Goal: Task Accomplishment & Management: Use online tool/utility

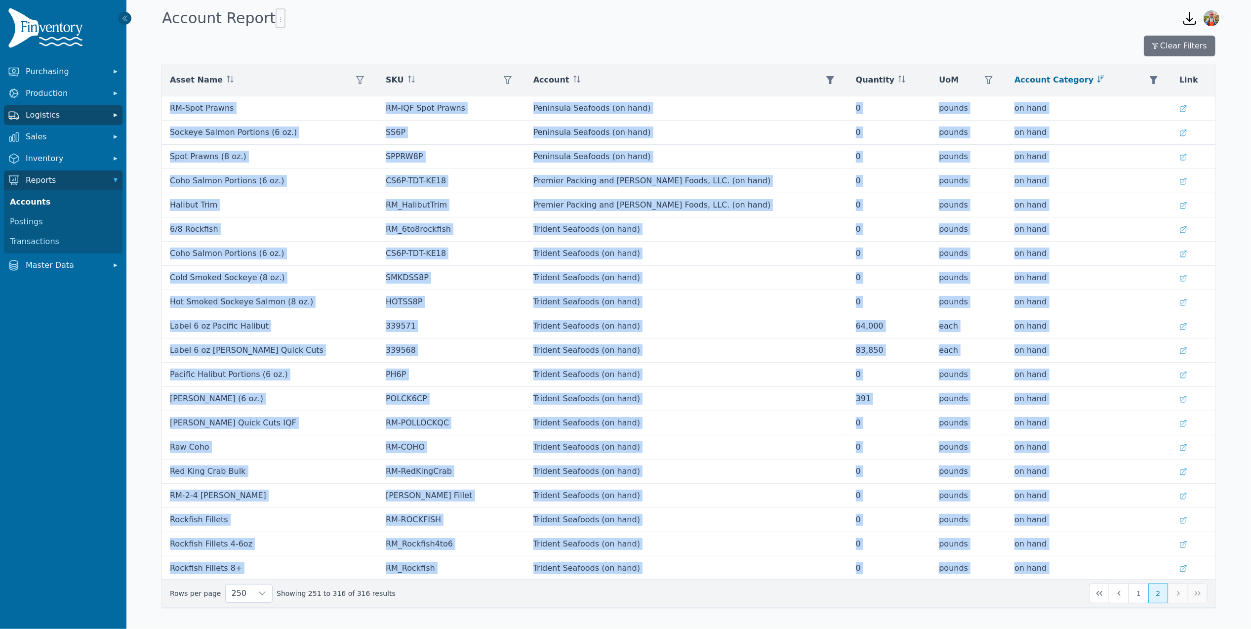
scroll to position [1125, 0]
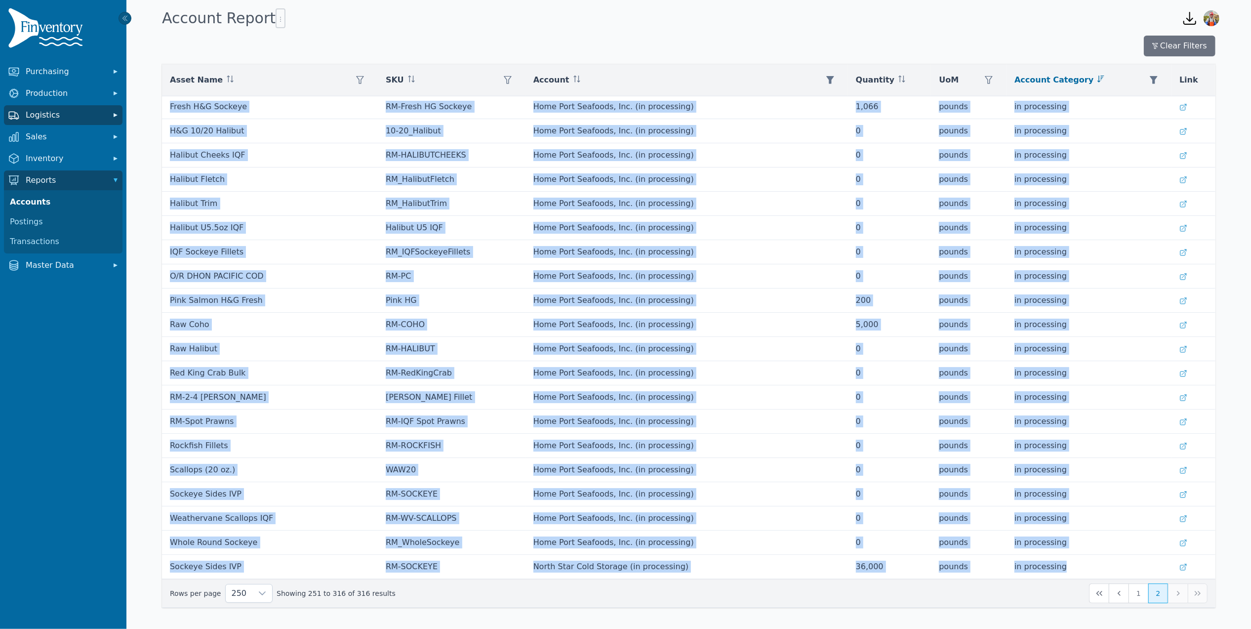
click at [63, 119] on span "Logistics" at bounding box center [65, 115] width 79 height 12
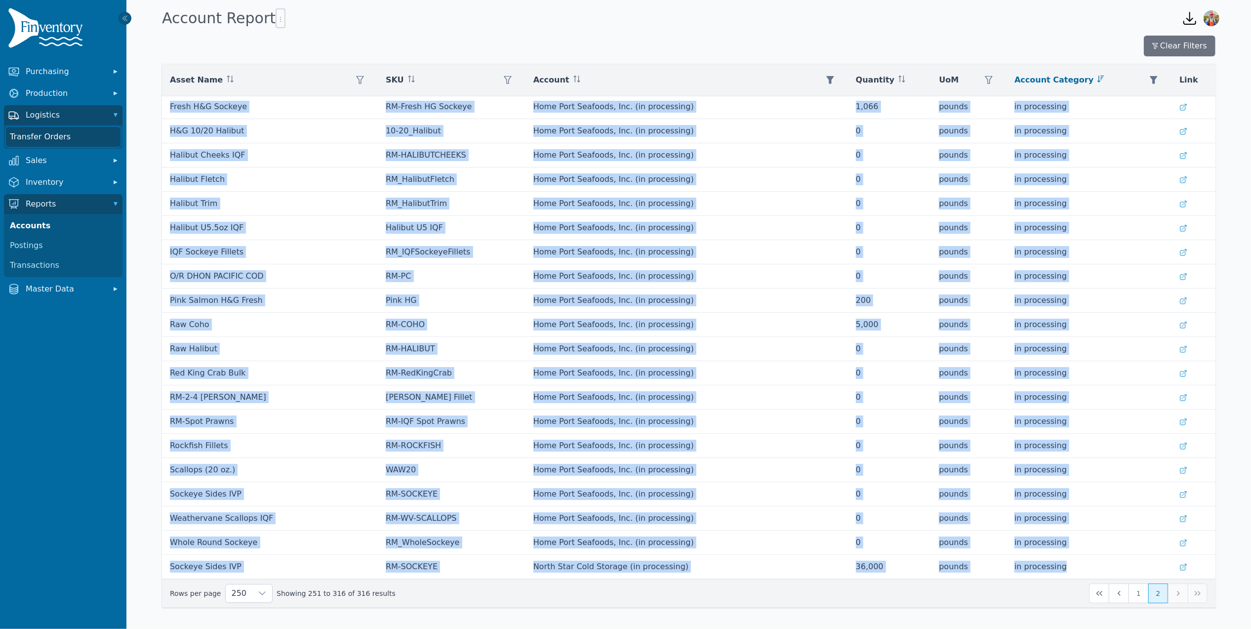
click at [64, 141] on link "Transfer Orders" at bounding box center [63, 137] width 115 height 20
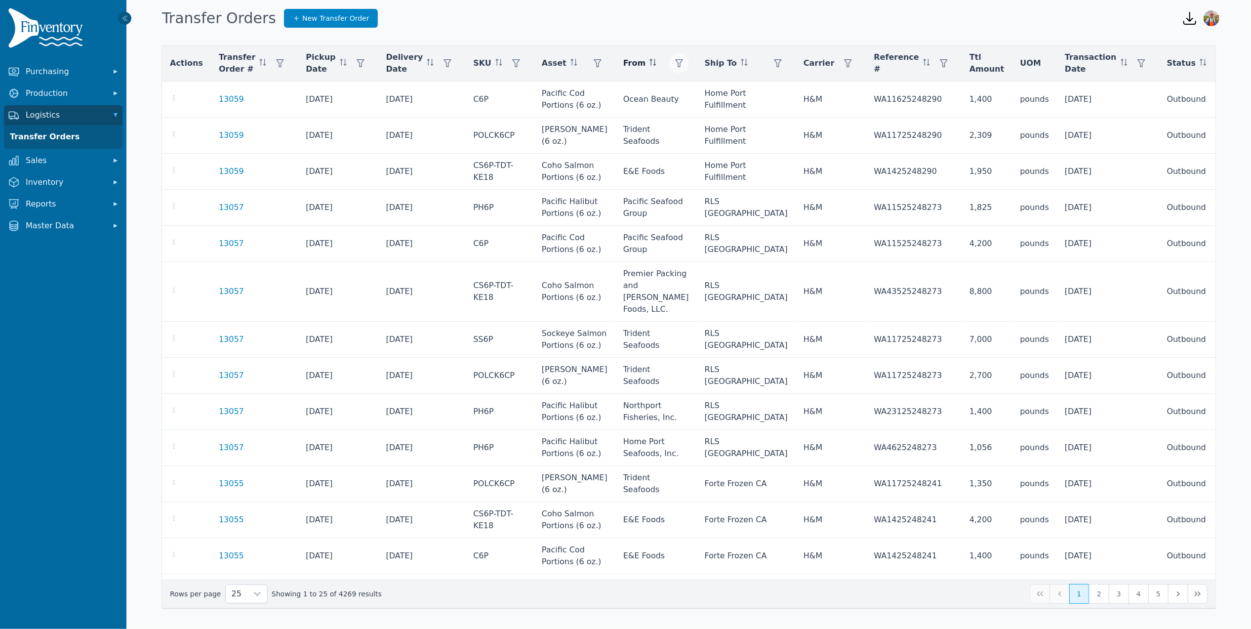
click at [687, 64] on button "button" at bounding box center [679, 63] width 20 height 20
drag, startPoint x: 702, startPoint y: 96, endPoint x: 707, endPoint y: 97, distance: 6.1
click at [702, 96] on div "Any" at bounding box center [733, 90] width 85 height 20
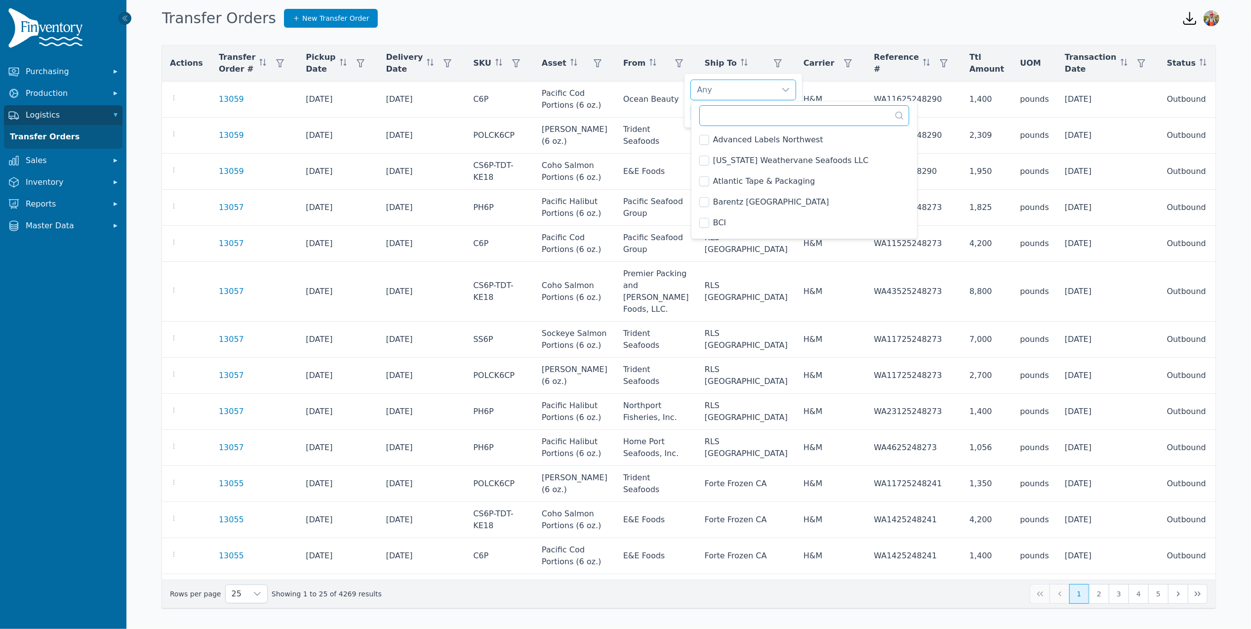
click at [733, 113] on input "text" at bounding box center [804, 115] width 210 height 21
type input "*"
type input "****"
click at [689, 104] on div "COMMERCIAL COLD STORAGE INC Clear Apply" at bounding box center [743, 100] width 118 height 55
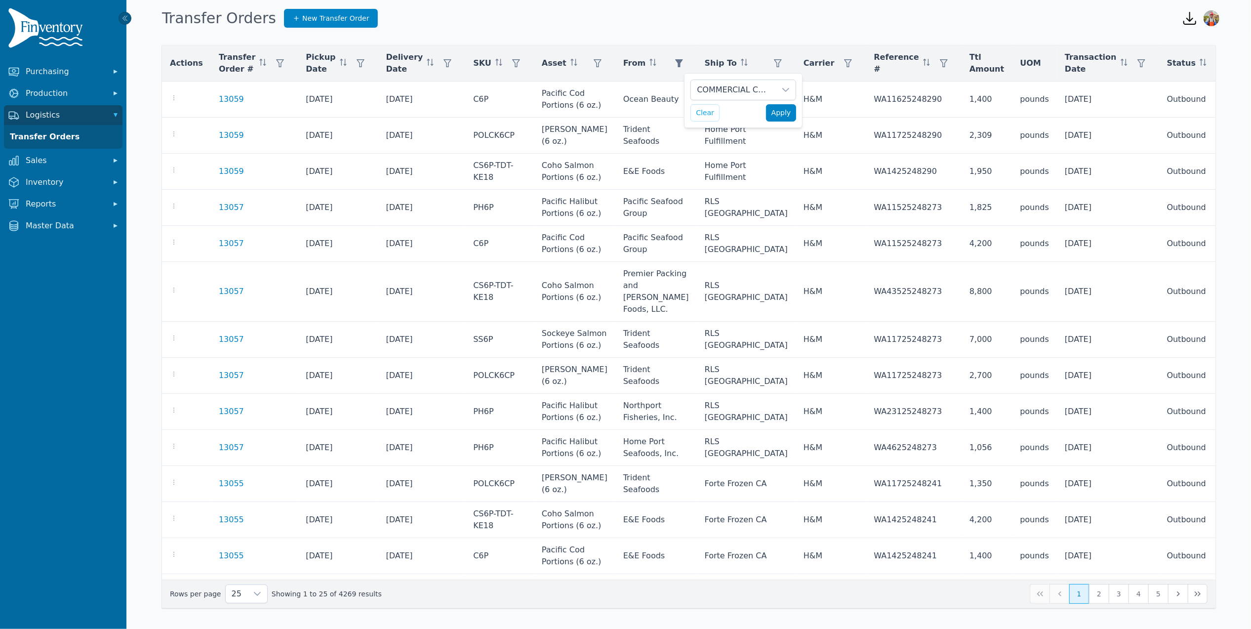
click at [786, 112] on span "Apply" at bounding box center [781, 113] width 20 height 10
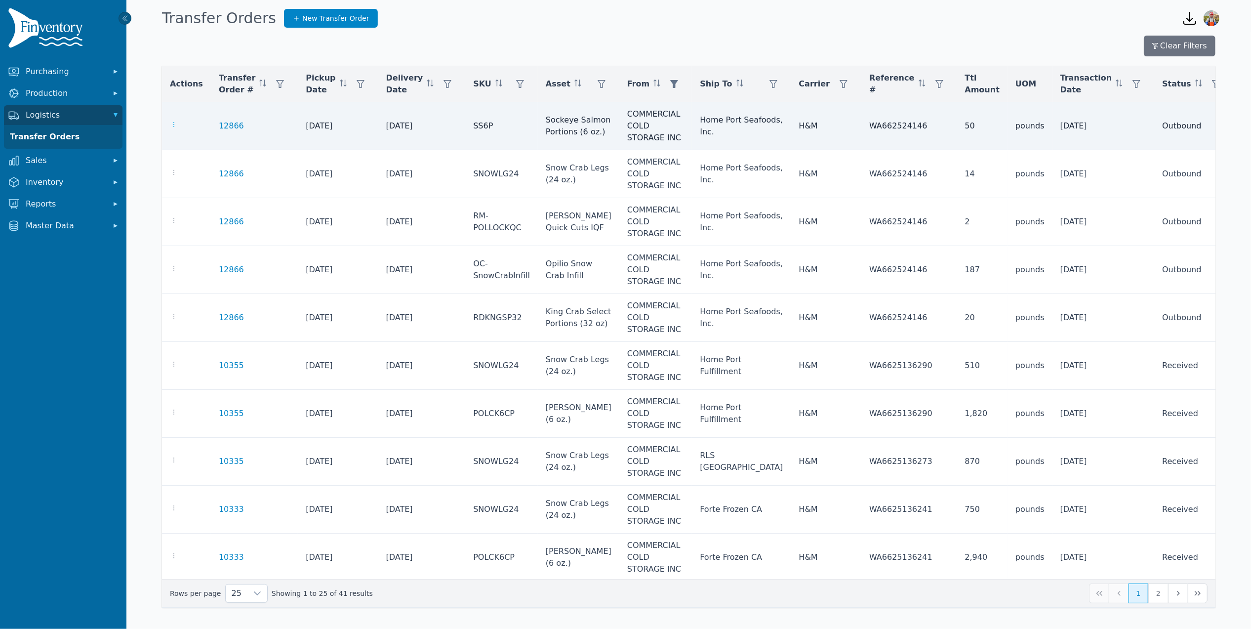
click at [174, 122] on icon "button" at bounding box center [174, 124] width 8 height 8
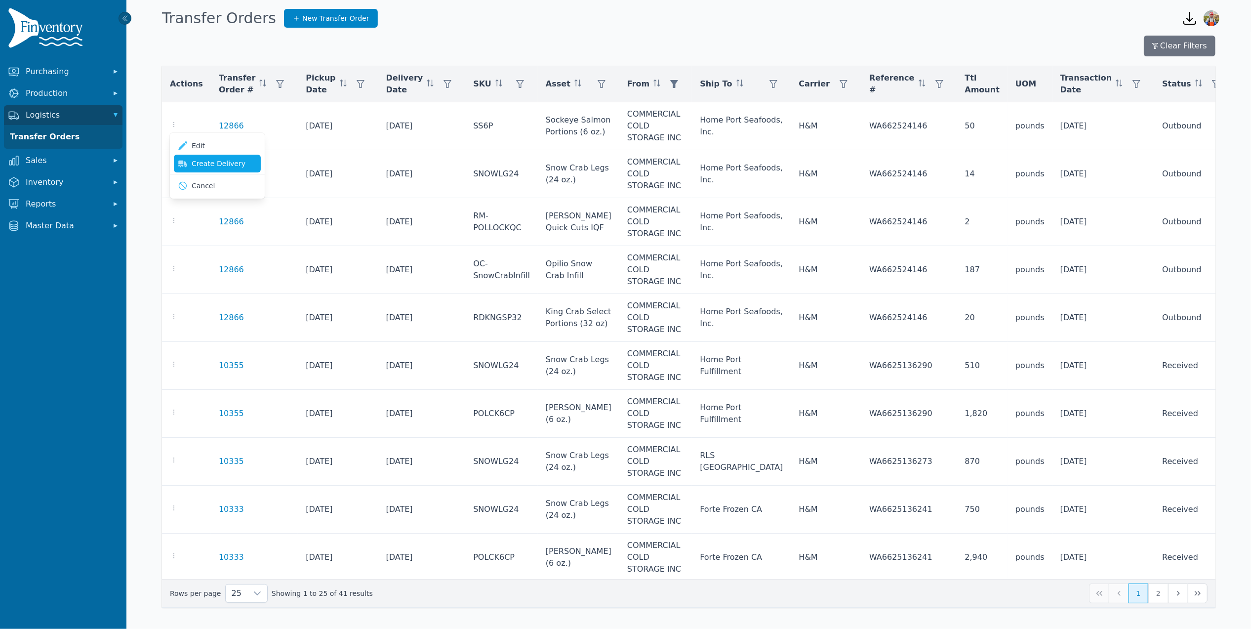
click at [213, 167] on link "Create Delivery" at bounding box center [217, 164] width 87 height 18
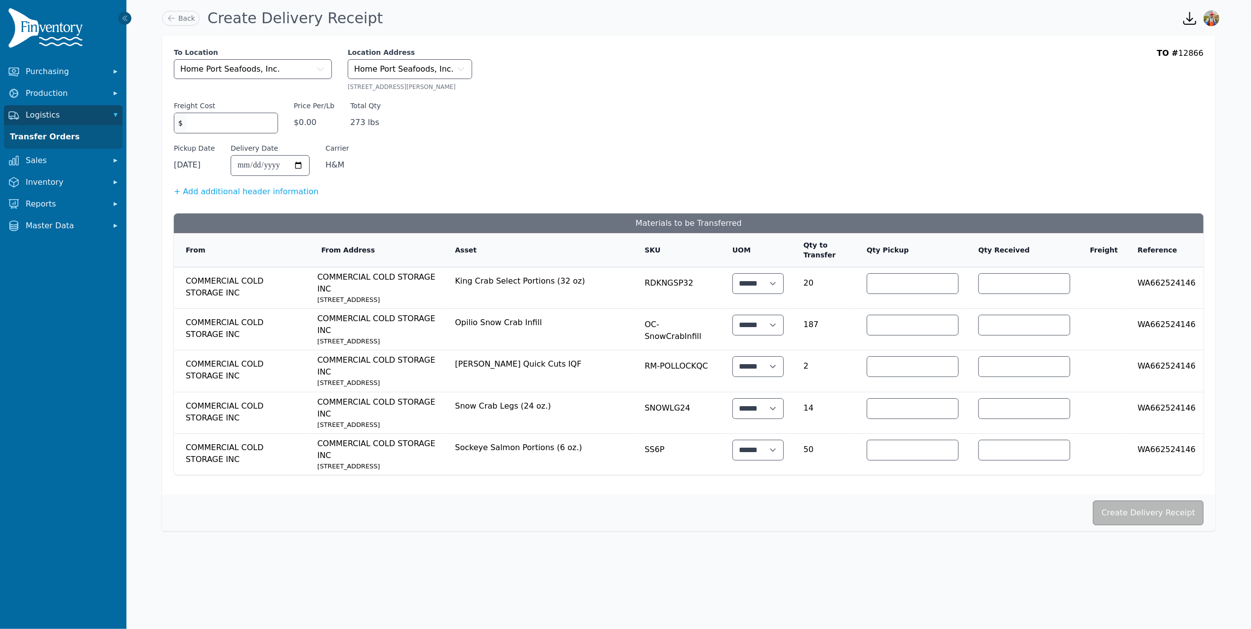
click at [909, 282] on input "**" at bounding box center [912, 284] width 91 height 20
click at [1046, 292] on input "**" at bounding box center [1024, 284] width 91 height 20
click at [1030, 335] on input "***" at bounding box center [1024, 325] width 91 height 20
click at [1030, 376] on input "*" at bounding box center [1024, 366] width 91 height 20
type input "*"
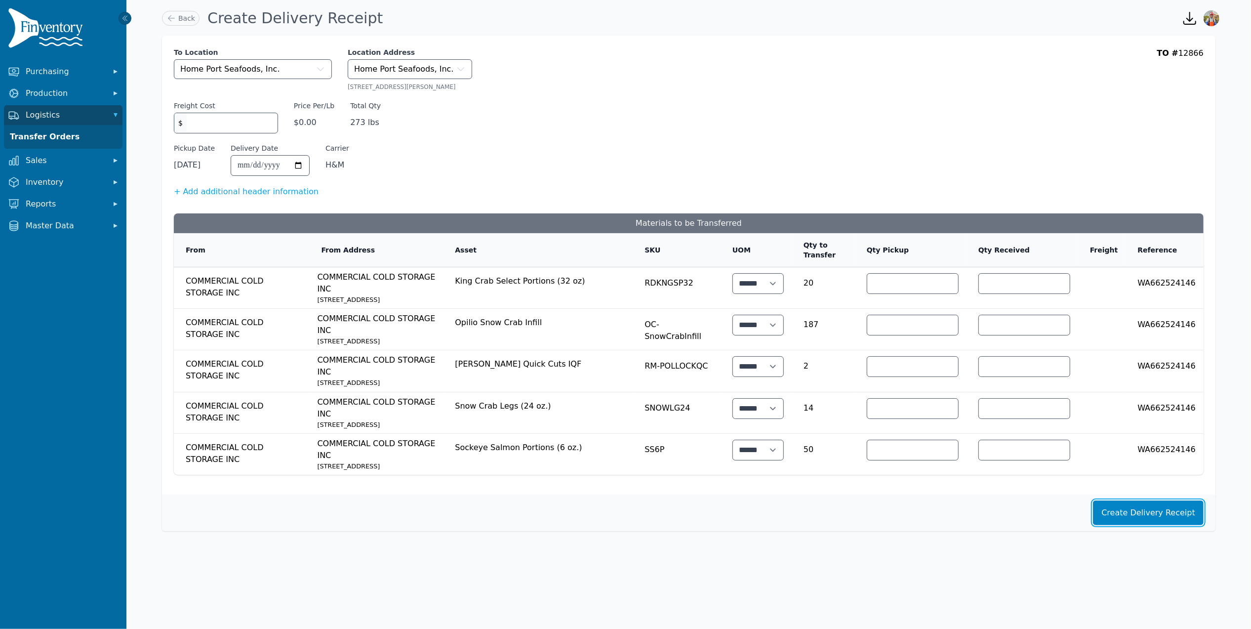
click at [1129, 525] on button "Create Delivery Receipt" at bounding box center [1148, 512] width 111 height 25
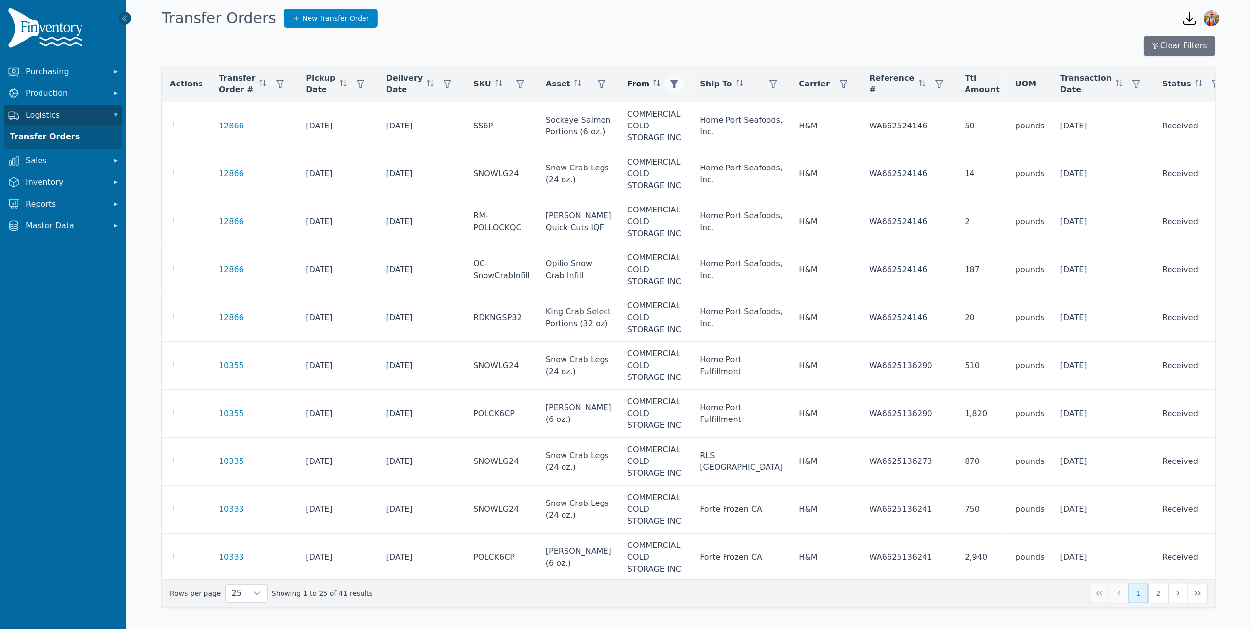
click at [678, 81] on icon "button" at bounding box center [674, 84] width 8 height 8
click at [778, 108] on icon at bounding box center [782, 111] width 8 height 8
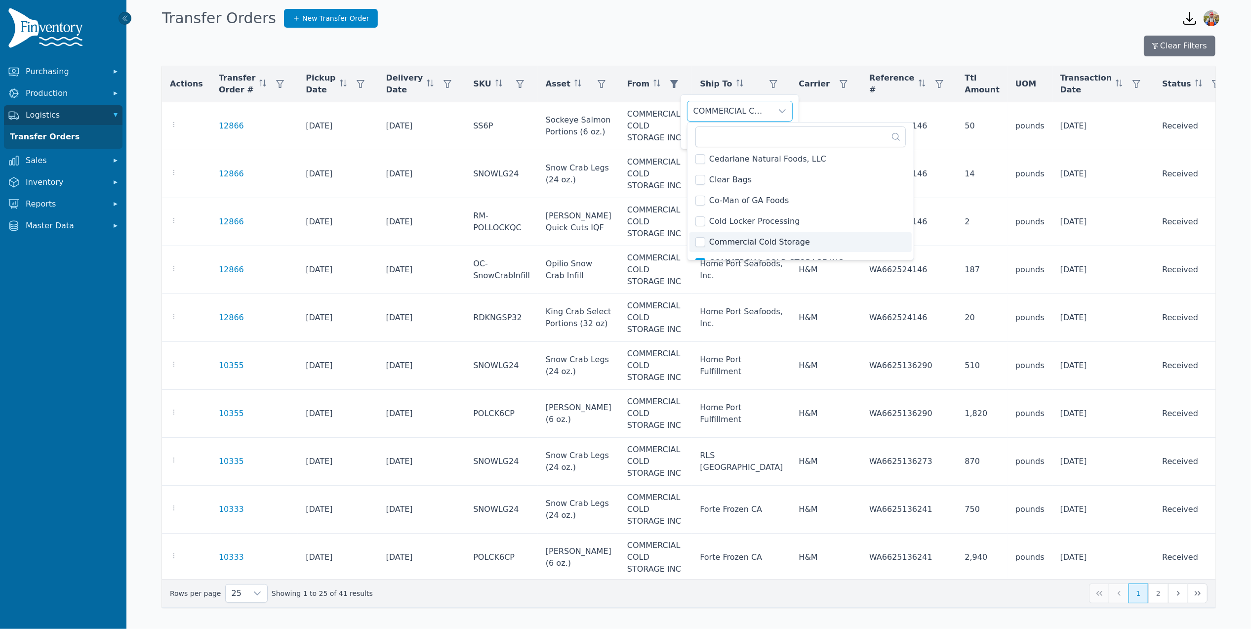
scroll to position [293, 0]
click at [709, 239] on span "COMMERCIAL COLD STORAGE INC" at bounding box center [776, 241] width 134 height 12
click at [682, 116] on div "Any Clear Apply" at bounding box center [739, 121] width 118 height 55
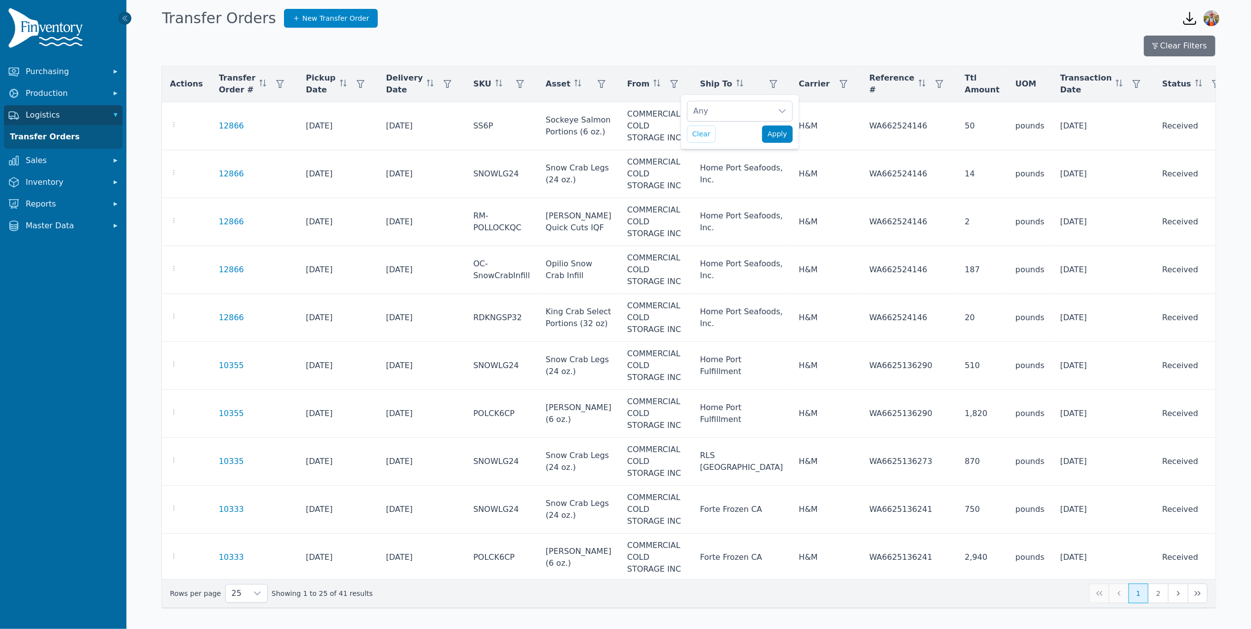
click at [772, 142] on button "Apply" at bounding box center [777, 133] width 31 height 17
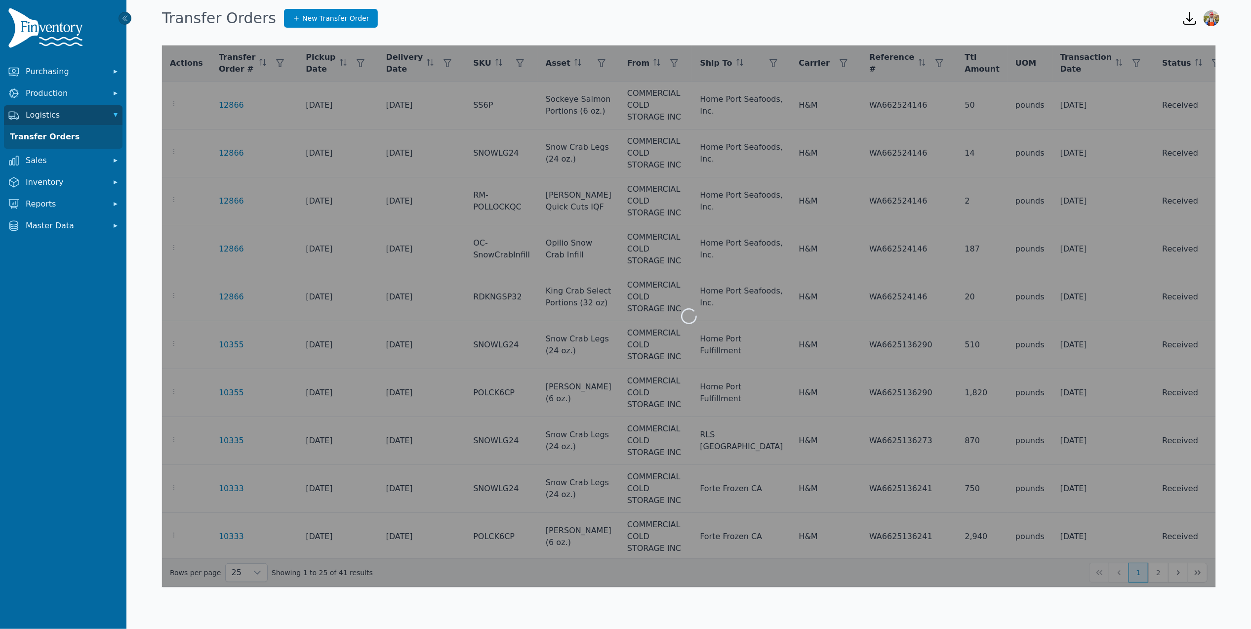
click at [768, 71] on div at bounding box center [688, 315] width 1053 height 541
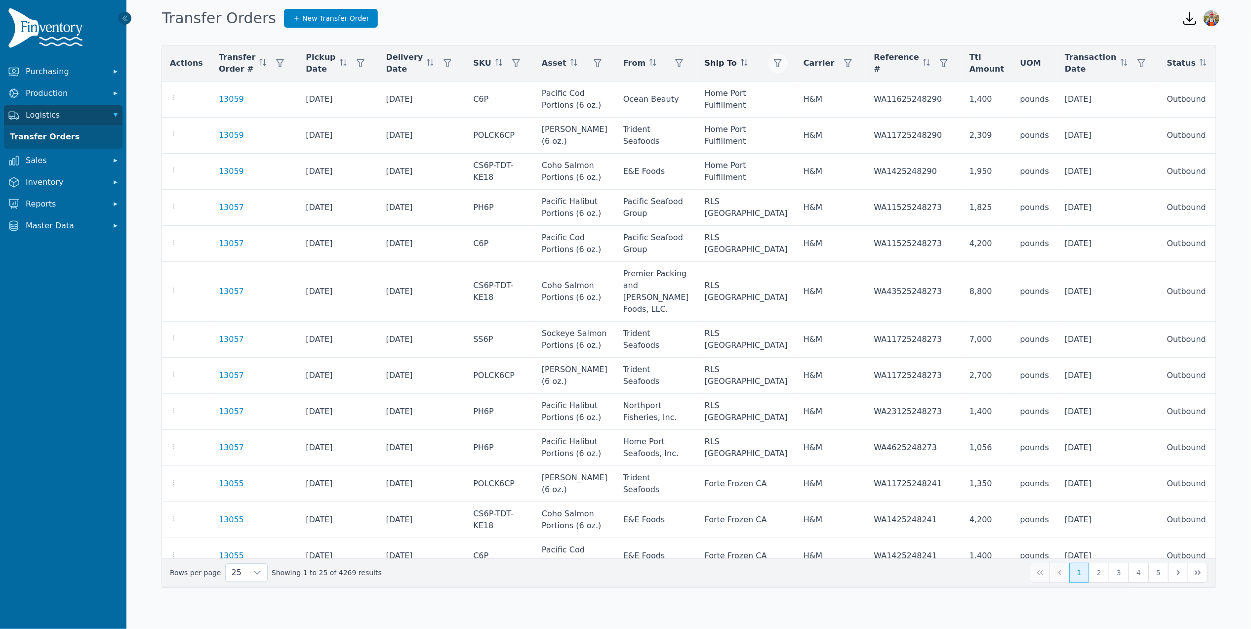
click at [774, 62] on icon "button" at bounding box center [778, 63] width 8 height 8
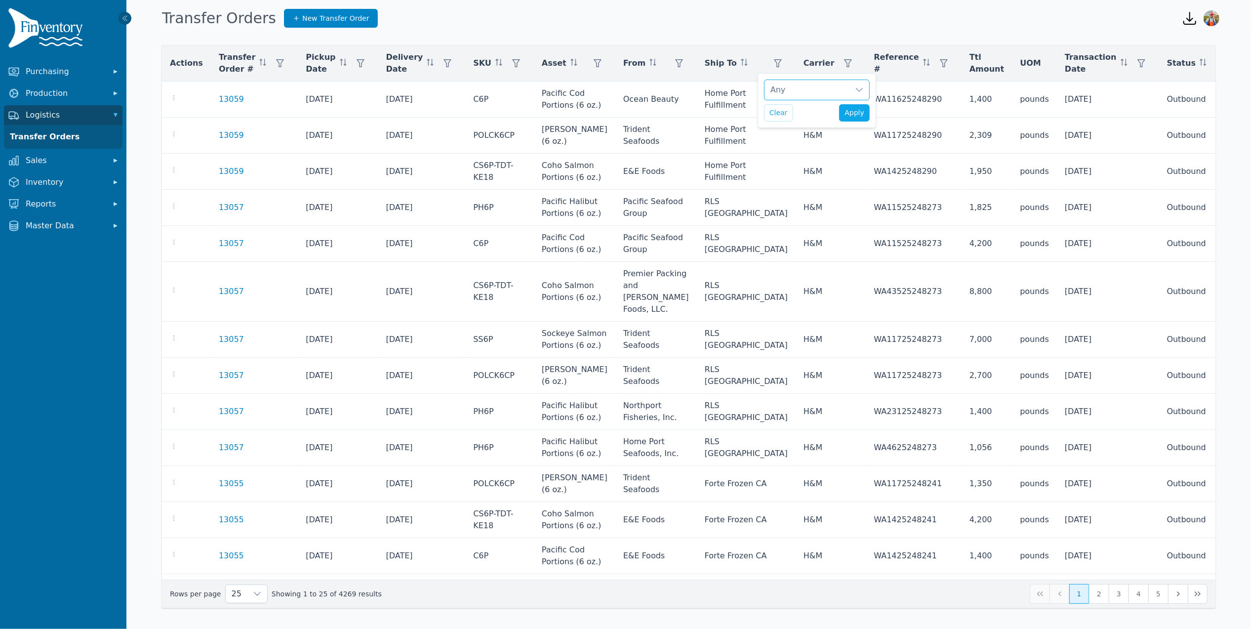
scroll to position [10, 6]
click at [830, 87] on div "Any" at bounding box center [806, 90] width 85 height 20
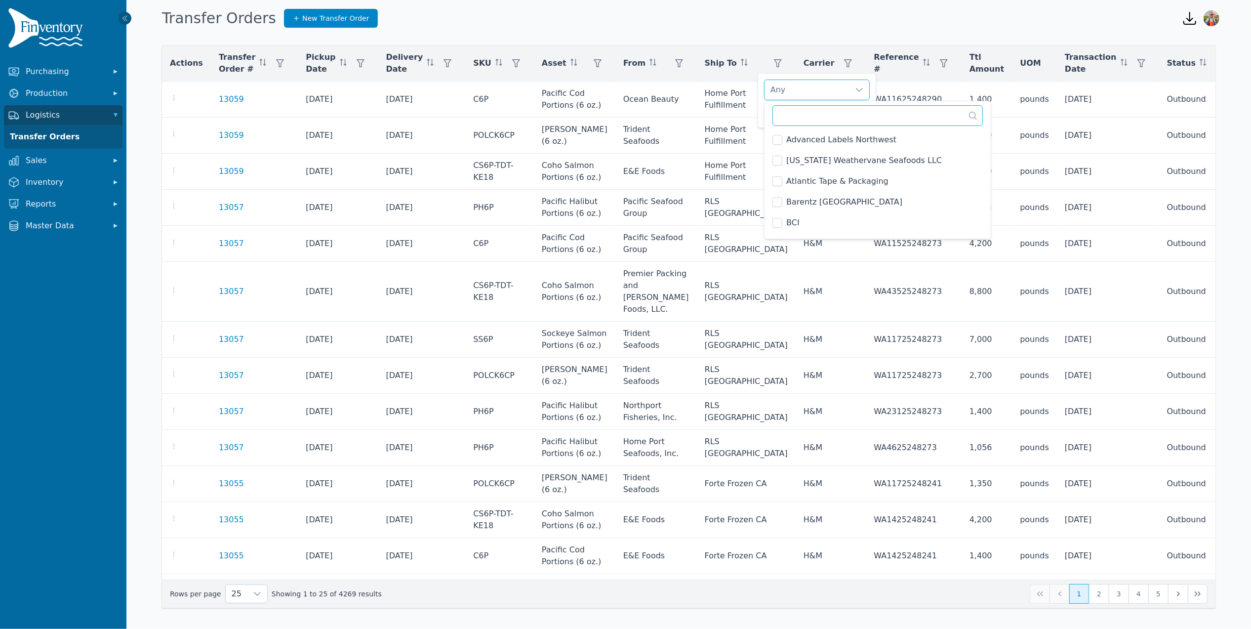
click at [828, 122] on input "text" at bounding box center [877, 115] width 210 height 21
type input "*"
type input "******"
click at [760, 115] on div "[PERSON_NAME] OK Clear Apply" at bounding box center [816, 100] width 118 height 55
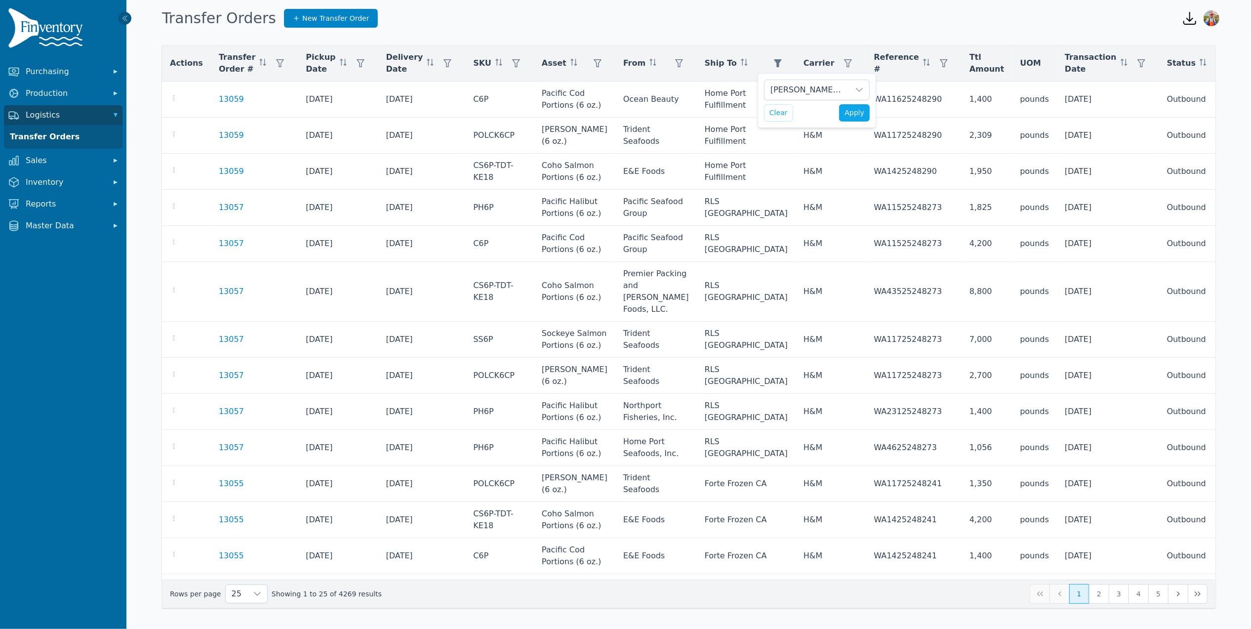
click at [874, 115] on div "[PERSON_NAME] OK Clear Apply" at bounding box center [816, 100] width 118 height 55
click at [867, 114] on button "Apply" at bounding box center [854, 112] width 31 height 17
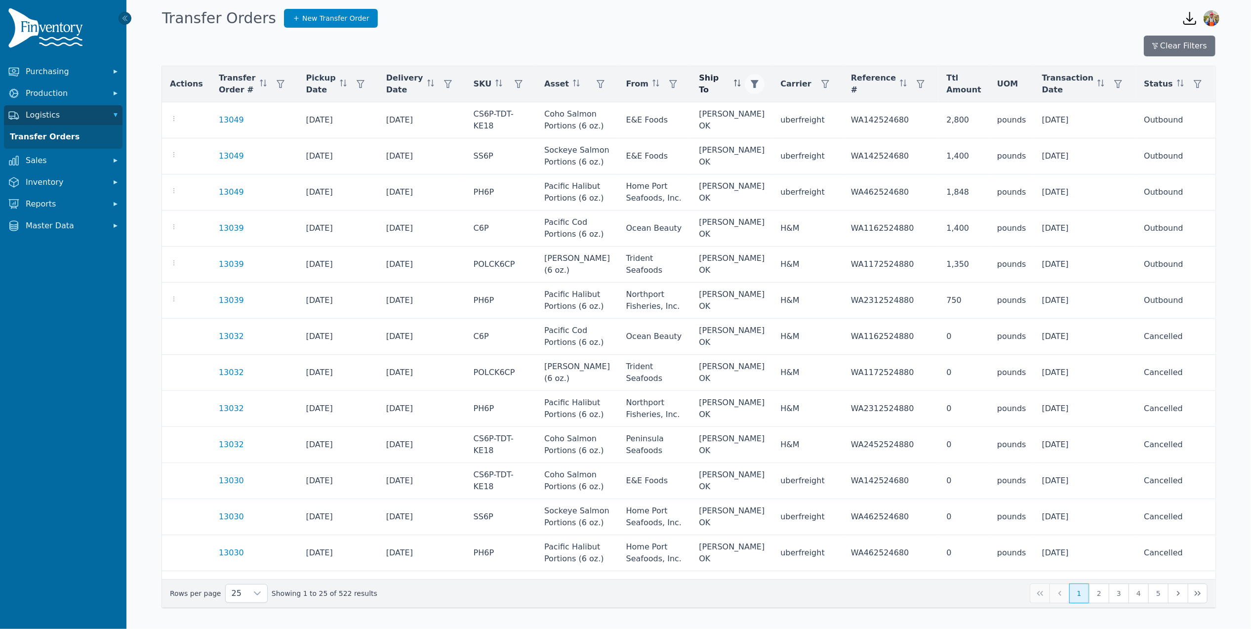
click at [758, 84] on icon "button" at bounding box center [754, 84] width 8 height 8
click at [800, 107] on div "[PERSON_NAME] OK" at bounding box center [804, 111] width 85 height 20
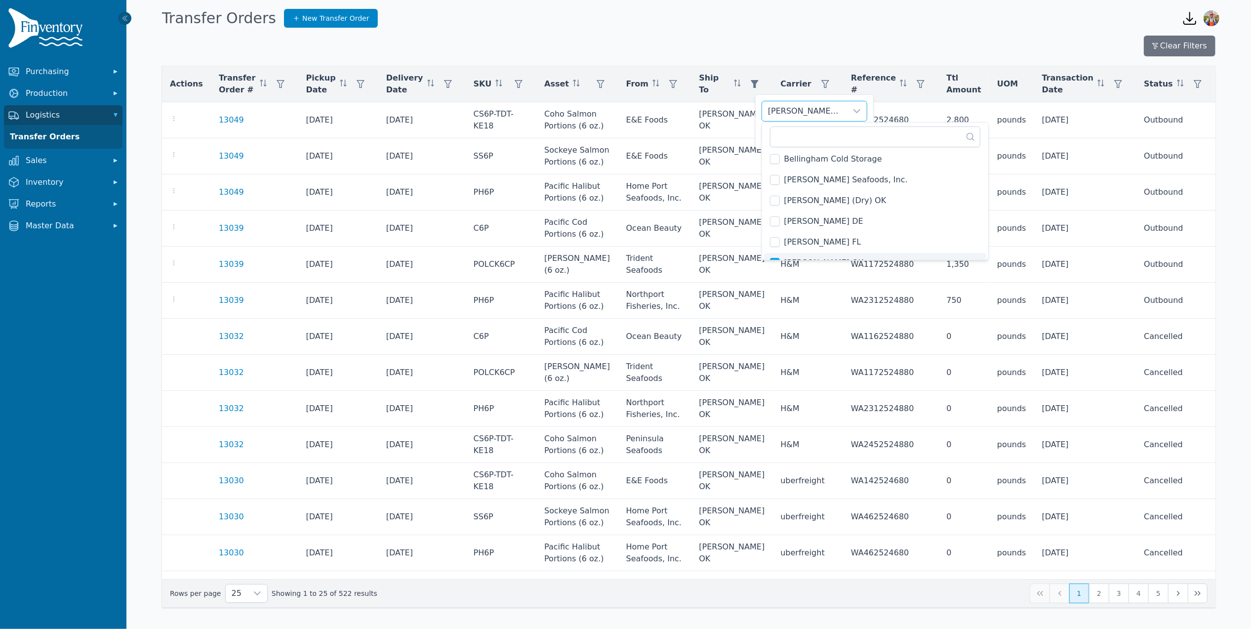
scroll to position [118, 0]
click at [813, 134] on input "text" at bounding box center [875, 136] width 210 height 21
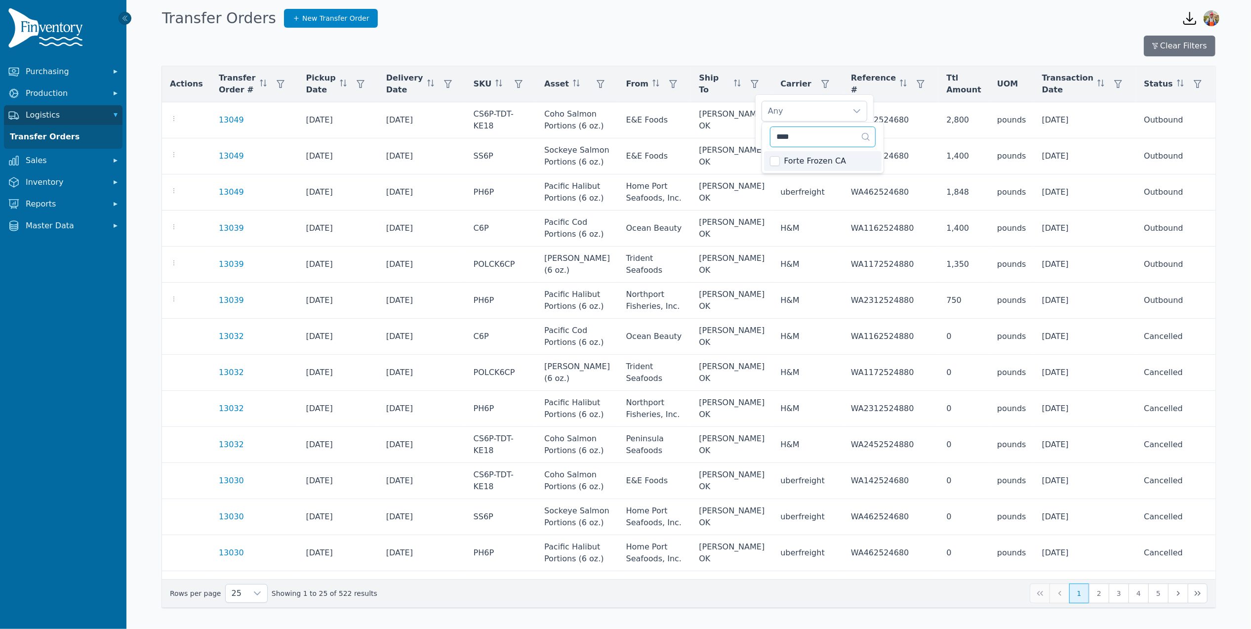
type input "****"
click at [768, 160] on li "Forte Frozen CA" at bounding box center [823, 161] width 118 height 20
click at [758, 120] on div "Forte Frozen CA Clear Apply" at bounding box center [814, 121] width 118 height 55
click at [869, 137] on div "Forte Frozen CA Clear Apply" at bounding box center [814, 121] width 118 height 55
click at [864, 134] on button "Apply" at bounding box center [852, 133] width 31 height 17
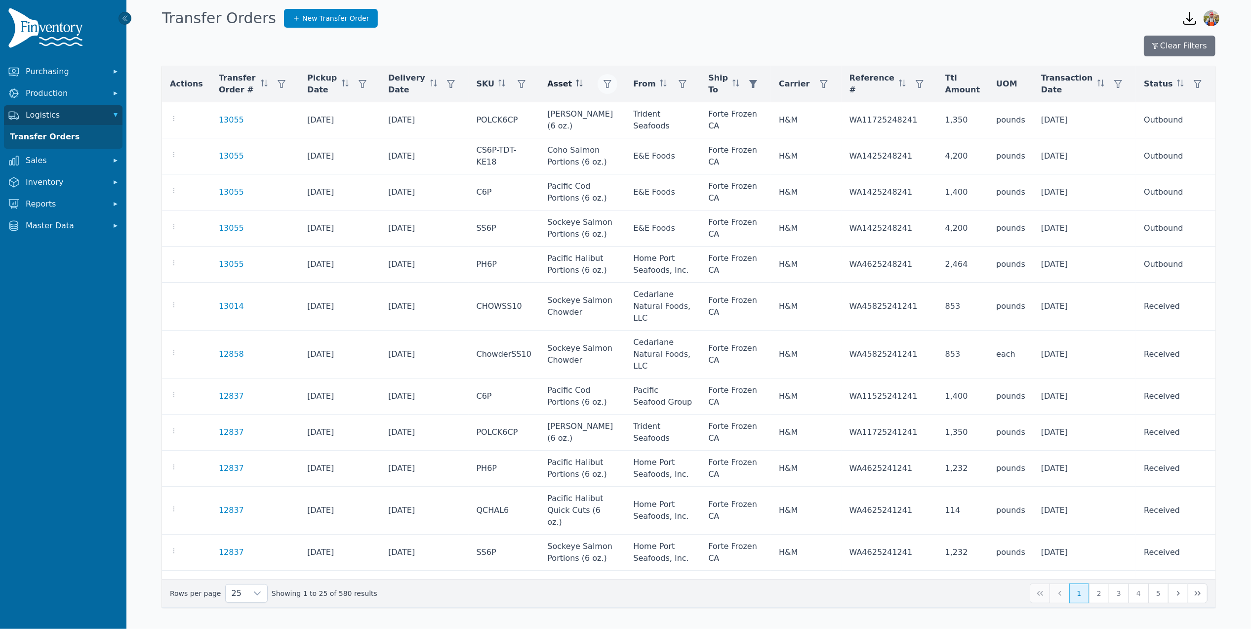
click at [609, 84] on icon "button" at bounding box center [608, 84] width 8 height 8
click at [629, 110] on div "Any" at bounding box center [649, 111] width 85 height 20
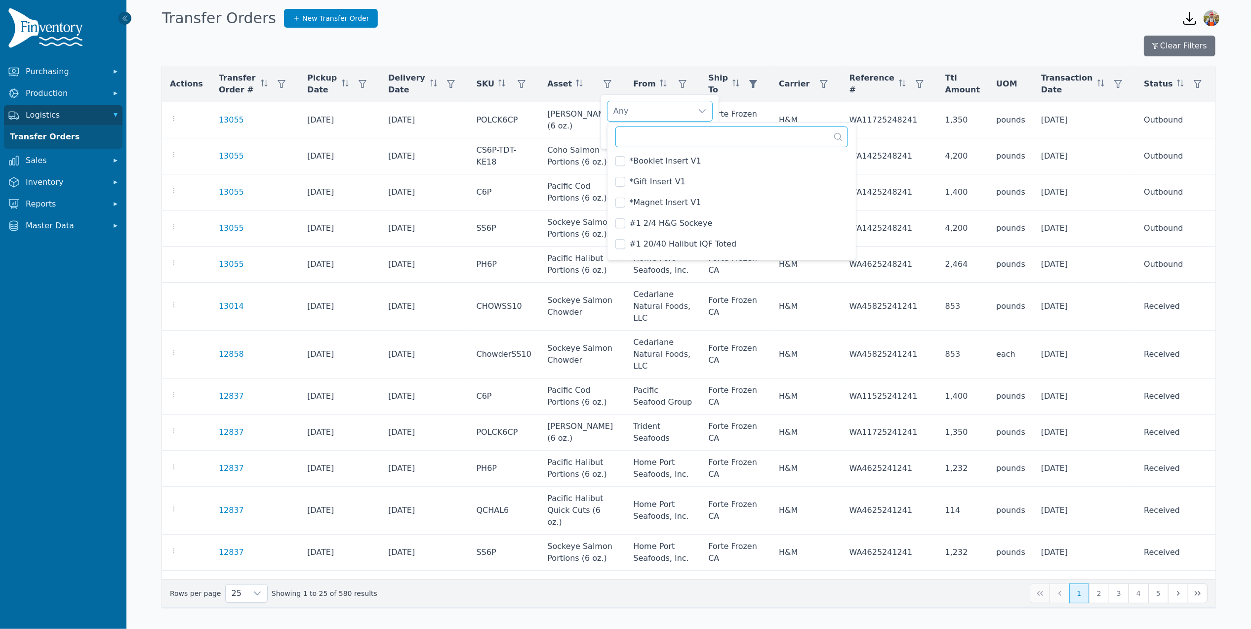
click at [634, 131] on input "text" at bounding box center [731, 136] width 233 height 21
type input "*"
click at [687, 80] on icon "button" at bounding box center [683, 84] width 8 height 8
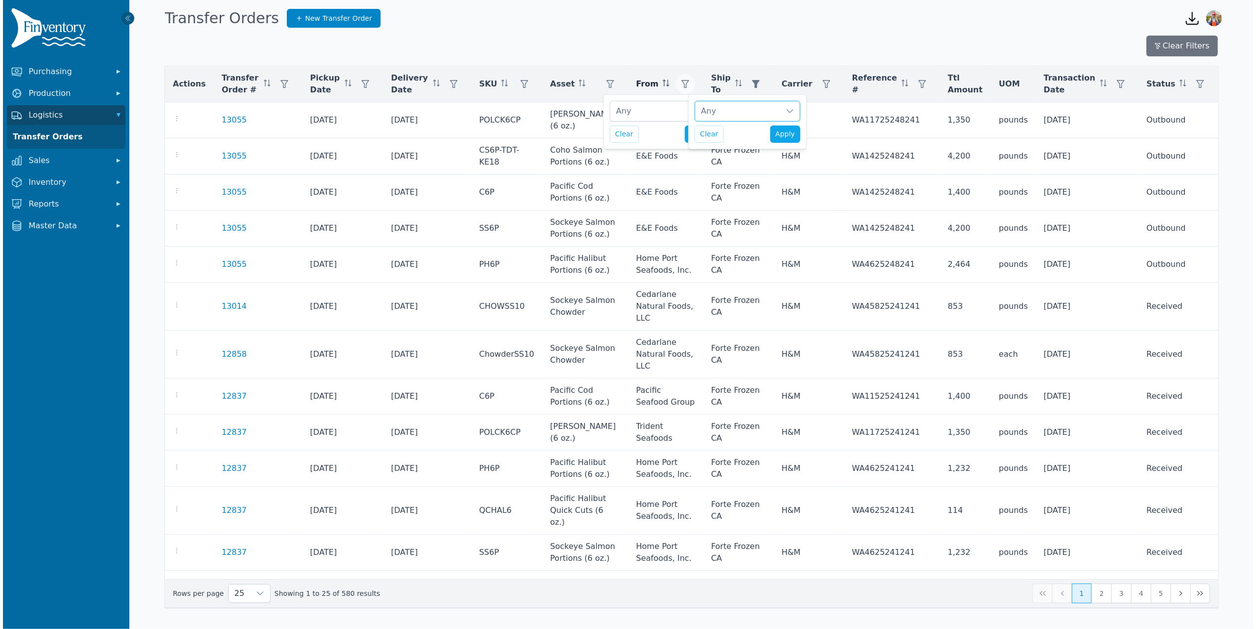
scroll to position [10, 6]
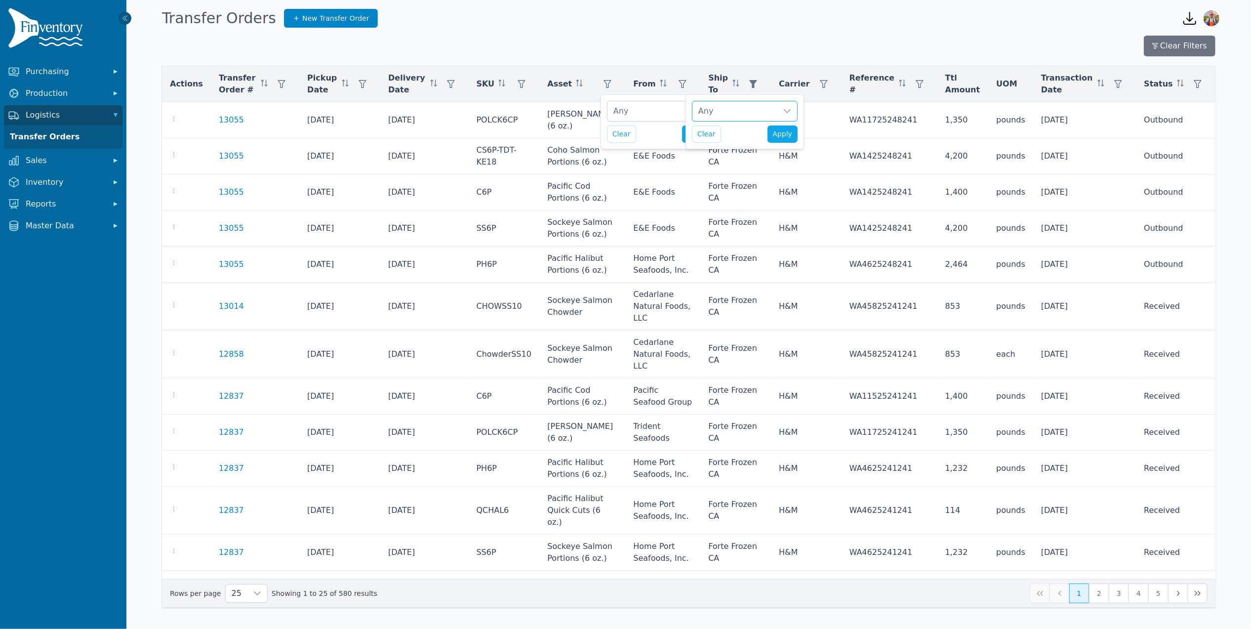
click at [712, 103] on div "Any" at bounding box center [734, 111] width 85 height 20
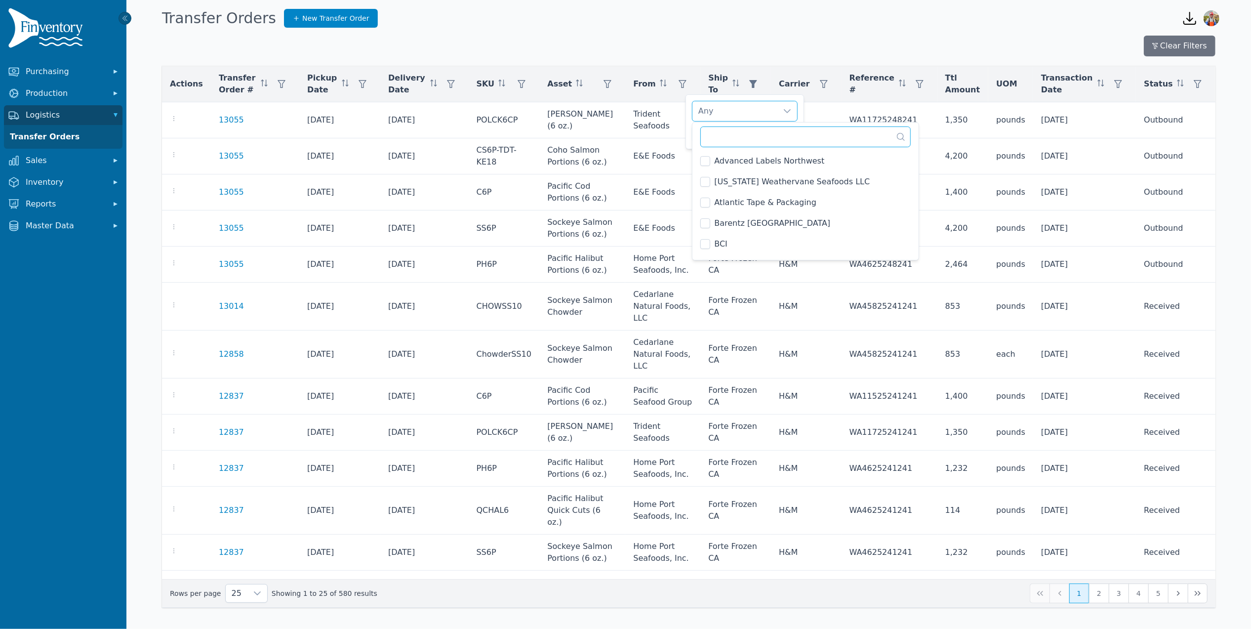
click at [732, 135] on input "text" at bounding box center [805, 136] width 210 height 21
type input "***"
click at [689, 138] on div "Home Port Fulfillment Clear Apply" at bounding box center [744, 121] width 118 height 55
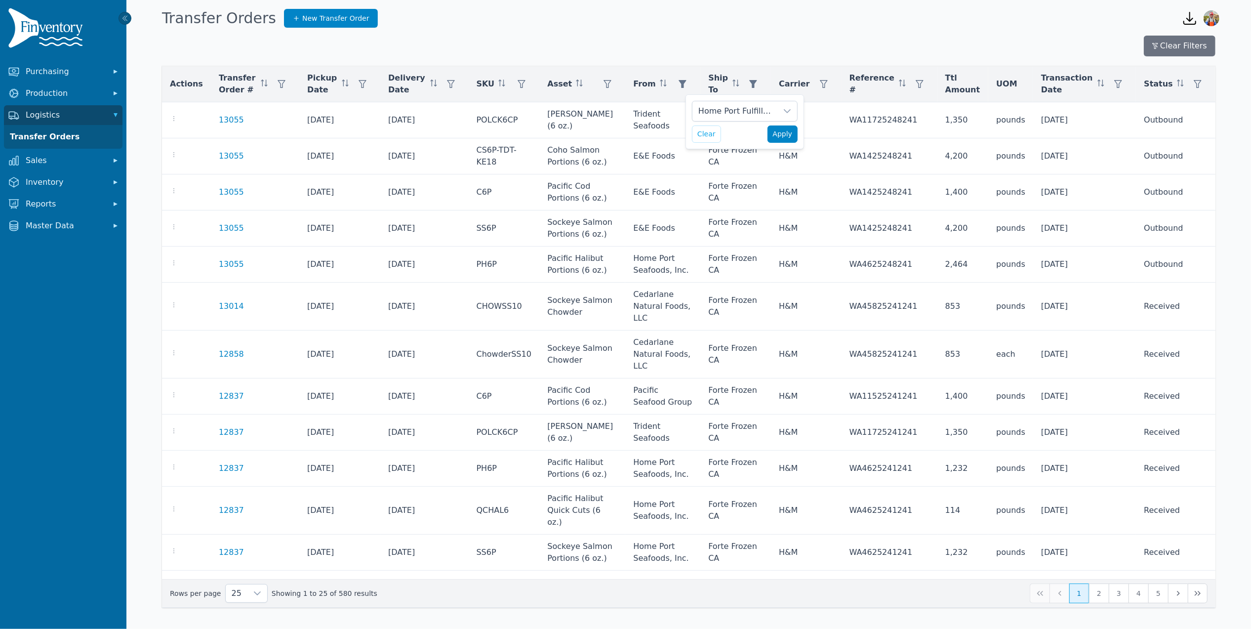
click at [786, 137] on span "Apply" at bounding box center [783, 134] width 20 height 10
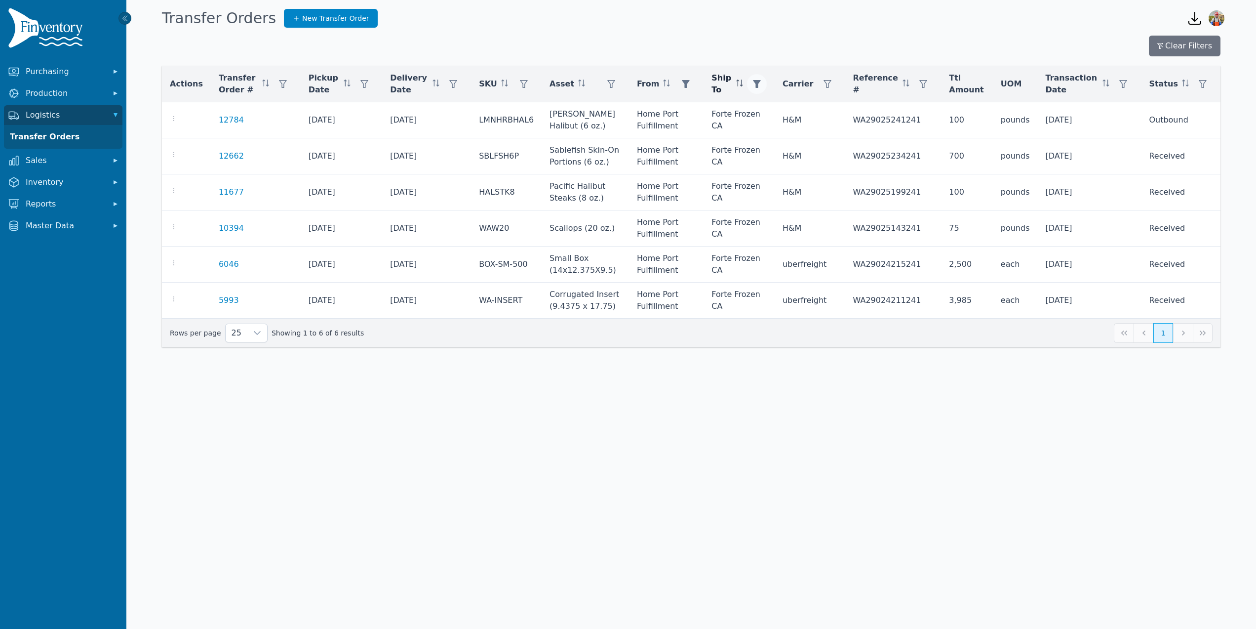
click at [767, 80] on button "button" at bounding box center [757, 84] width 20 height 20
click at [819, 114] on div "Forte Frozen CA" at bounding box center [815, 111] width 85 height 20
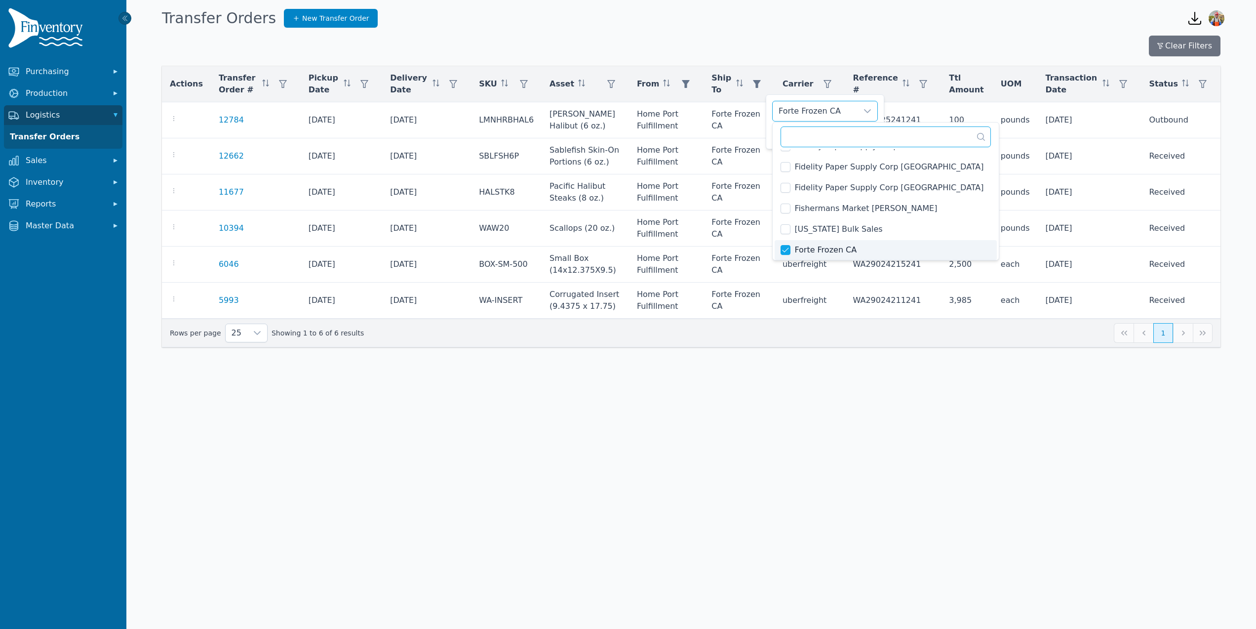
click at [830, 131] on input "text" at bounding box center [886, 136] width 210 height 21
click at [790, 246] on li "Forte Frozen CA" at bounding box center [886, 250] width 222 height 20
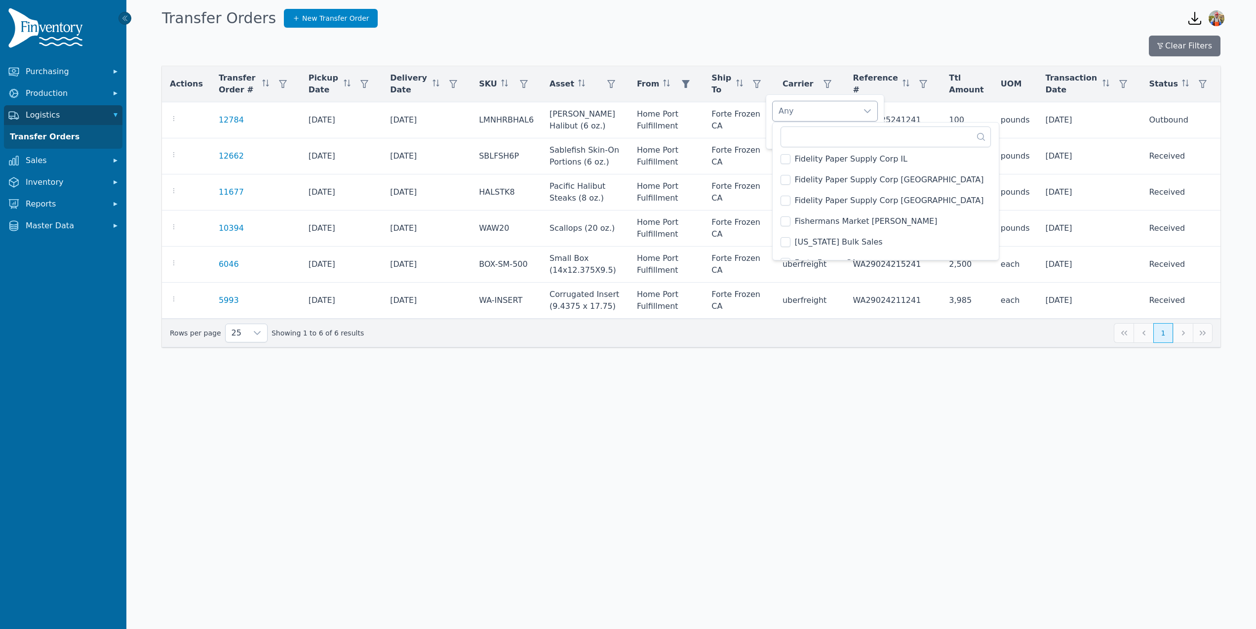
click at [826, 119] on div "Any" at bounding box center [815, 111] width 85 height 20
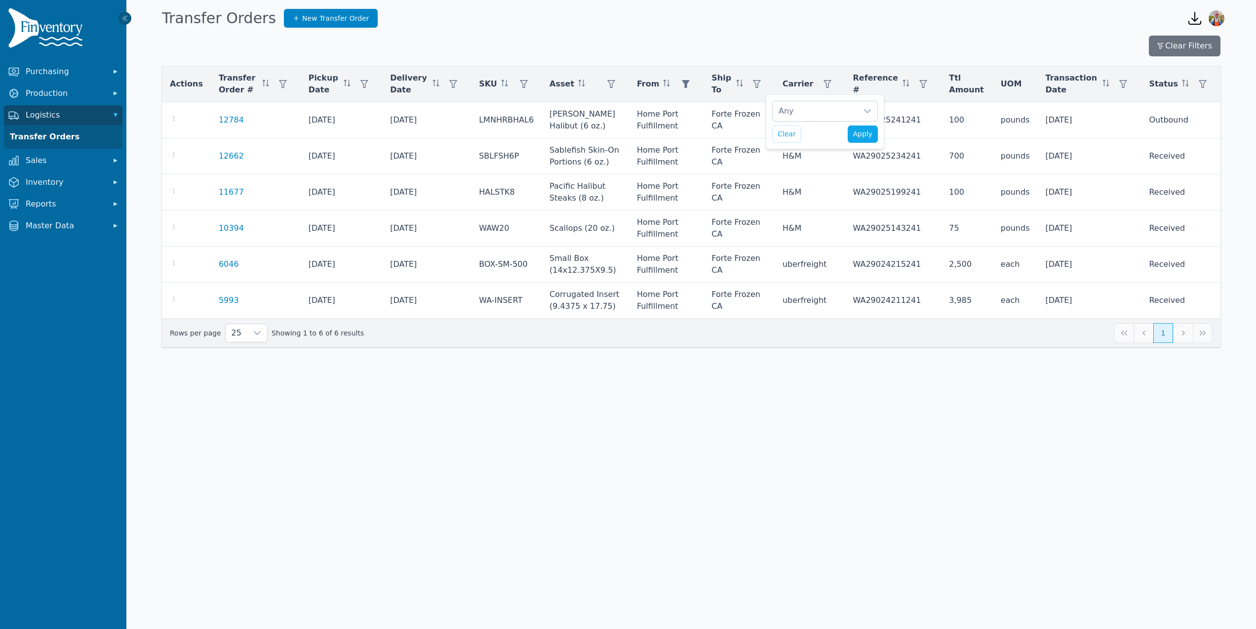
click at [826, 134] on div "Clear Apply" at bounding box center [825, 133] width 106 height 17
click at [800, 102] on div "Any" at bounding box center [815, 111] width 85 height 20
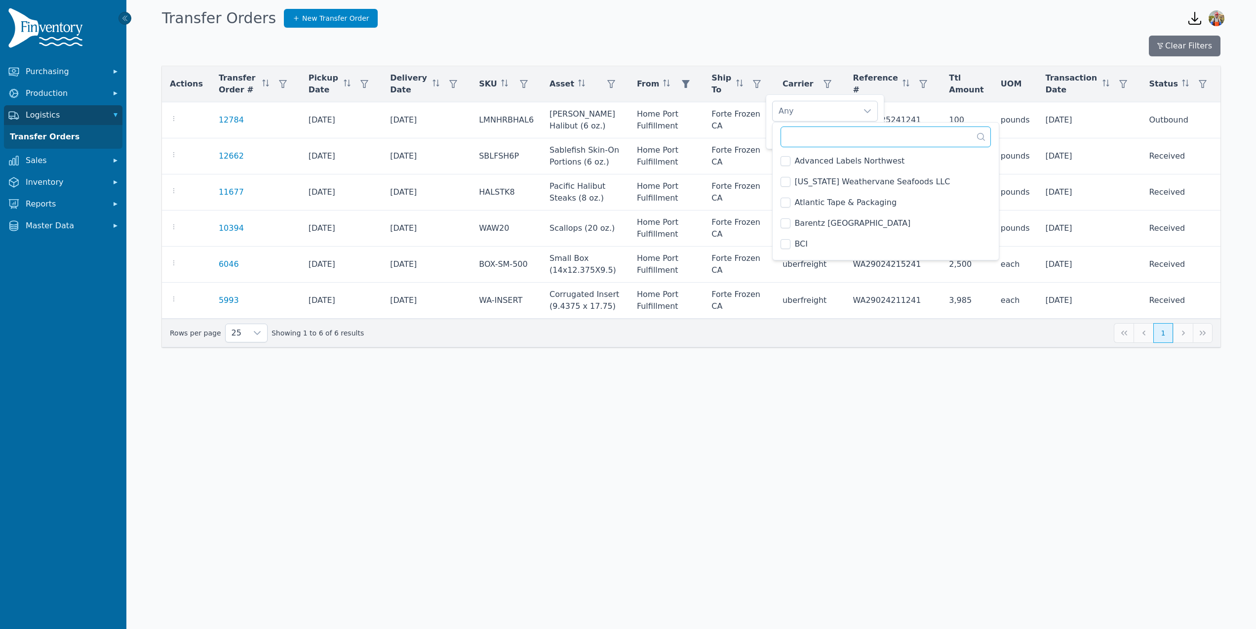
click at [808, 129] on input "text" at bounding box center [886, 136] width 210 height 21
type input "****"
click at [784, 188] on li "Home Port Seafoods, Inc." at bounding box center [837, 182] width 125 height 20
click at [766, 140] on div "Home Port Seafoods, Inc. Clear Apply" at bounding box center [825, 121] width 118 height 55
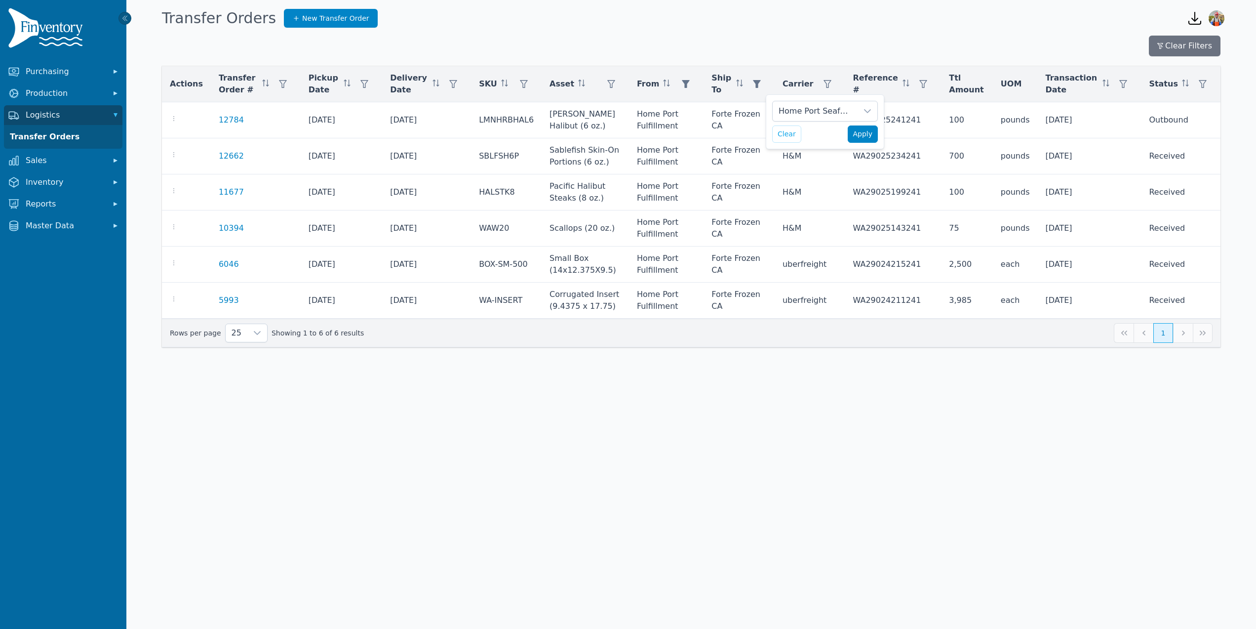
click at [866, 133] on span "Apply" at bounding box center [863, 134] width 20 height 10
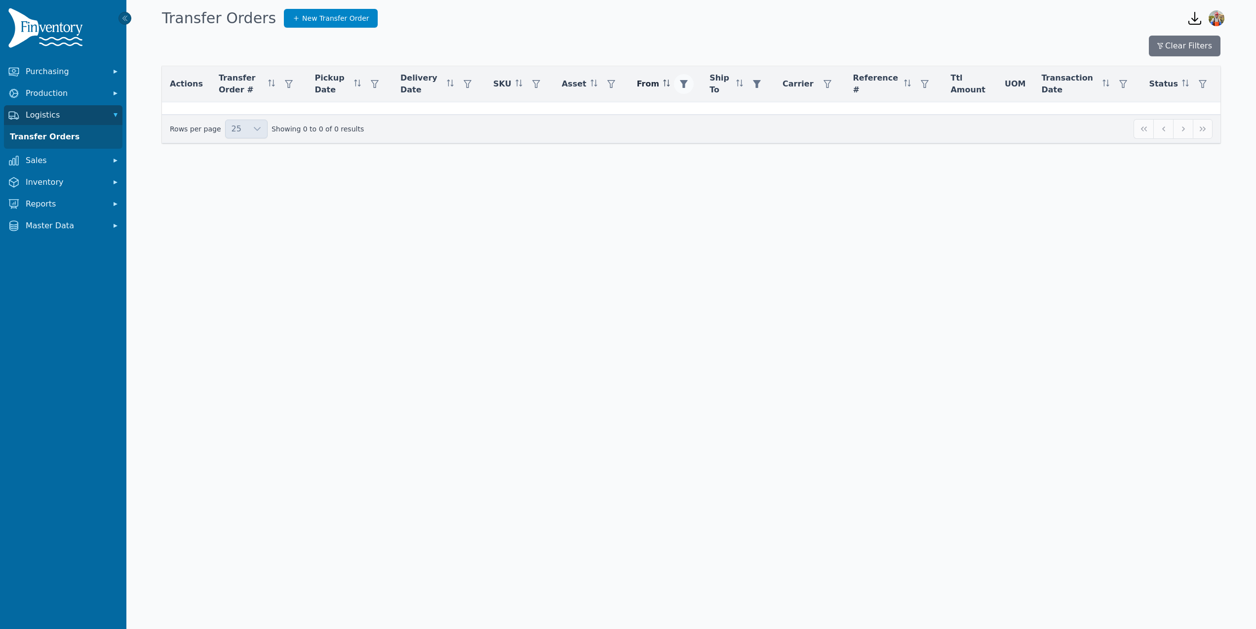
click at [688, 84] on icon "button" at bounding box center [684, 84] width 8 height 8
click at [698, 128] on button "Clear" at bounding box center [702, 133] width 29 height 17
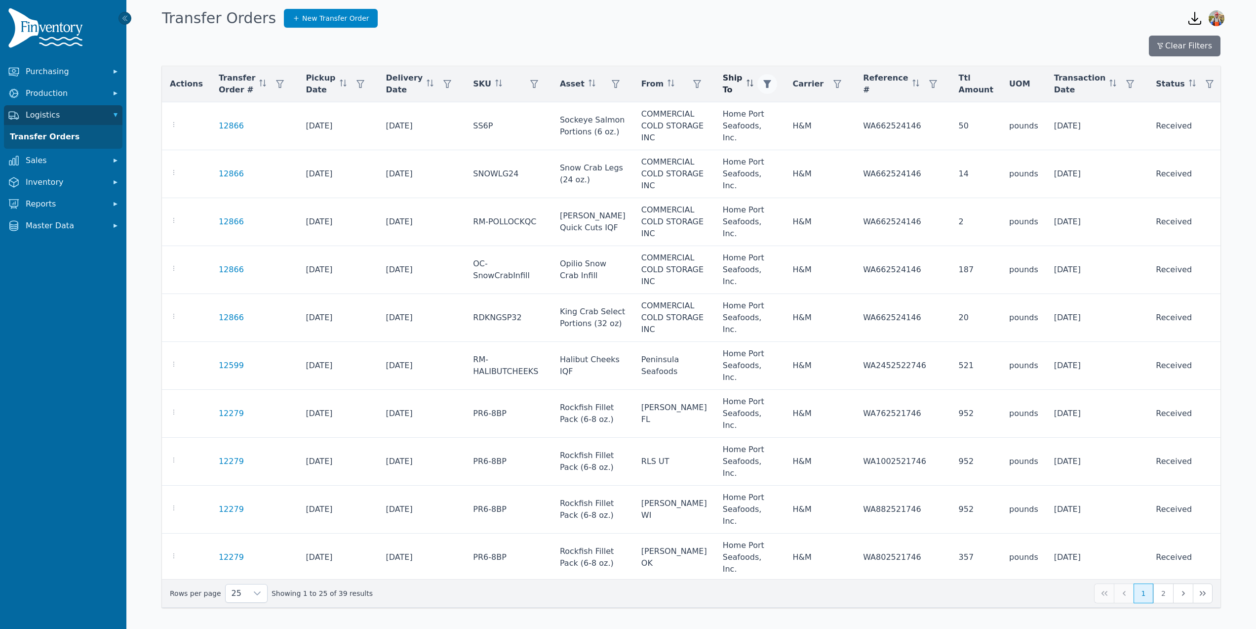
click at [772, 92] on button "button" at bounding box center [767, 84] width 20 height 20
click at [813, 105] on div "Home Port Seafoods, Inc." at bounding box center [813, 111] width 85 height 20
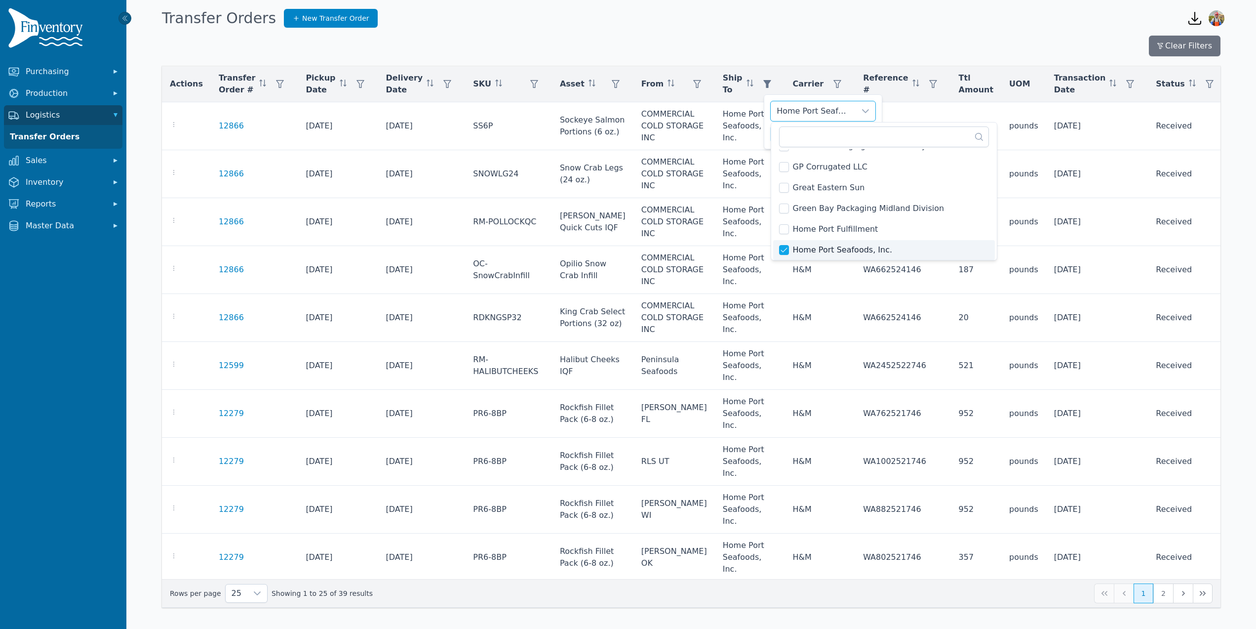
scroll to position [686, 0]
click at [784, 248] on li "Home Port Fulfillment" at bounding box center [884, 242] width 222 height 20
click at [765, 133] on div "Home Port Fulfillment Clear Apply" at bounding box center [823, 121] width 118 height 55
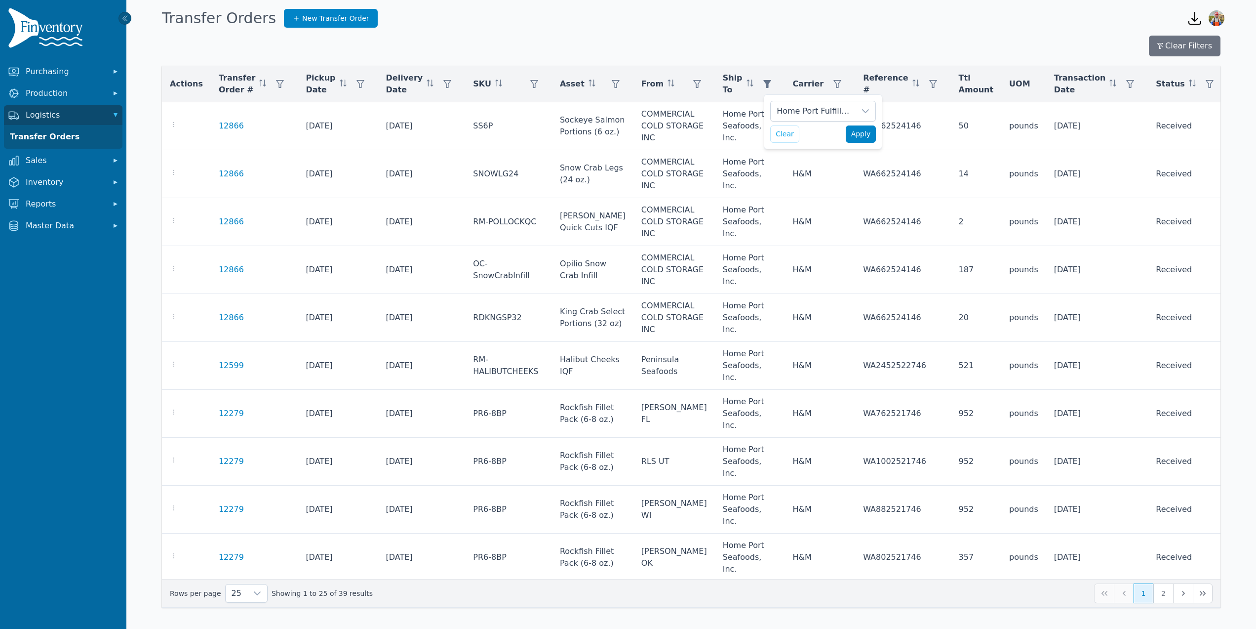
click at [868, 137] on span "Apply" at bounding box center [861, 134] width 20 height 10
